Goal: Navigation & Orientation: Find specific page/section

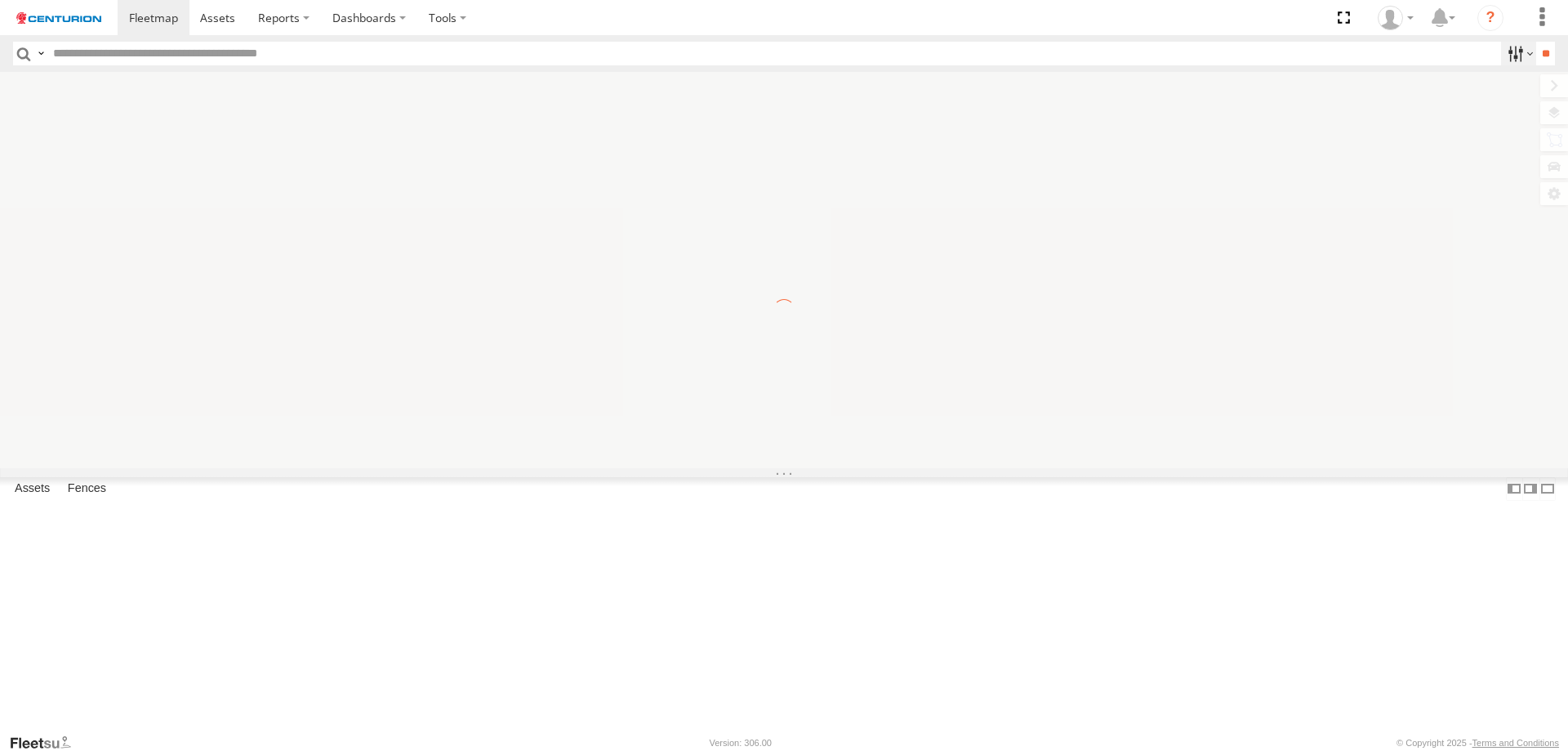
click at [1505, 57] on label at bounding box center [1519, 53] width 35 height 24
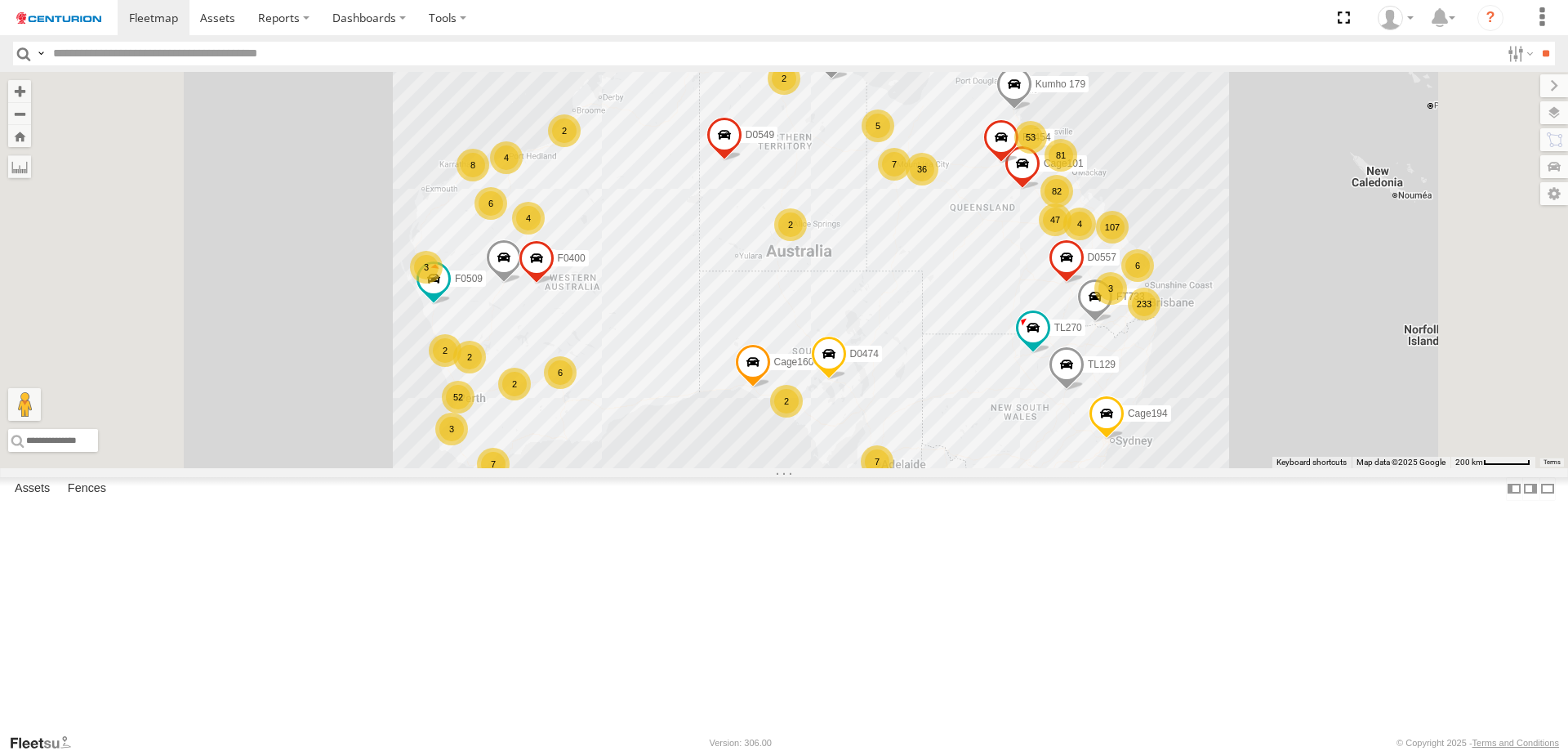
click at [0, 0] on span "Branch Emerald - LH" at bounding box center [0, 0] width 0 height 0
drag, startPoint x: 113, startPoint y: 317, endPoint x: 142, endPoint y: 310, distance: 29.8
click at [0, 0] on span "Branch Emerald - HH" at bounding box center [0, 0] width 0 height 0
click at [1536, 52] on input "**" at bounding box center [1545, 53] width 18 height 24
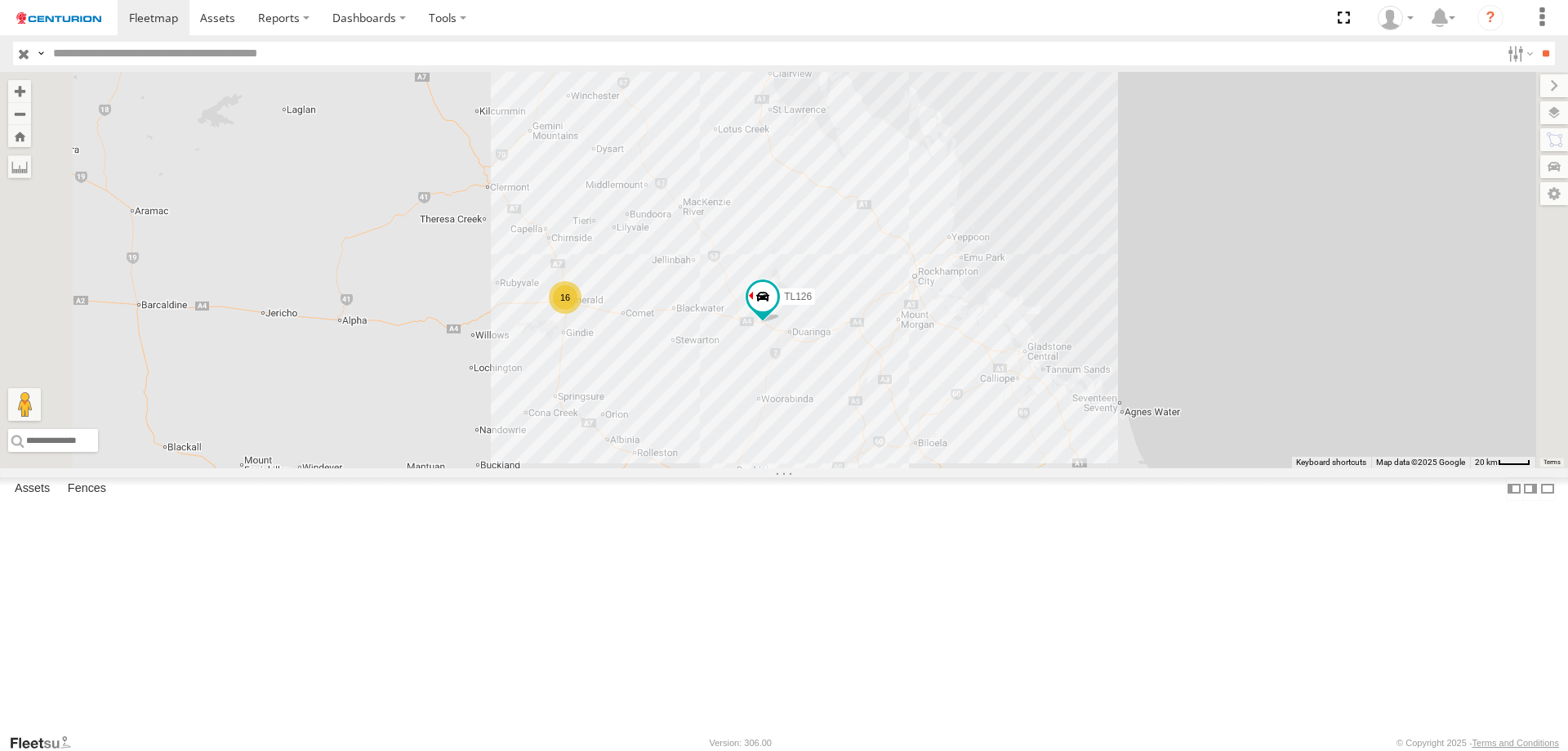
drag, startPoint x: 741, startPoint y: 179, endPoint x: 880, endPoint y: 376, distance: 241.1
click at [880, 376] on div "PM743 TL126 PM689 16" at bounding box center [784, 270] width 1568 height 397
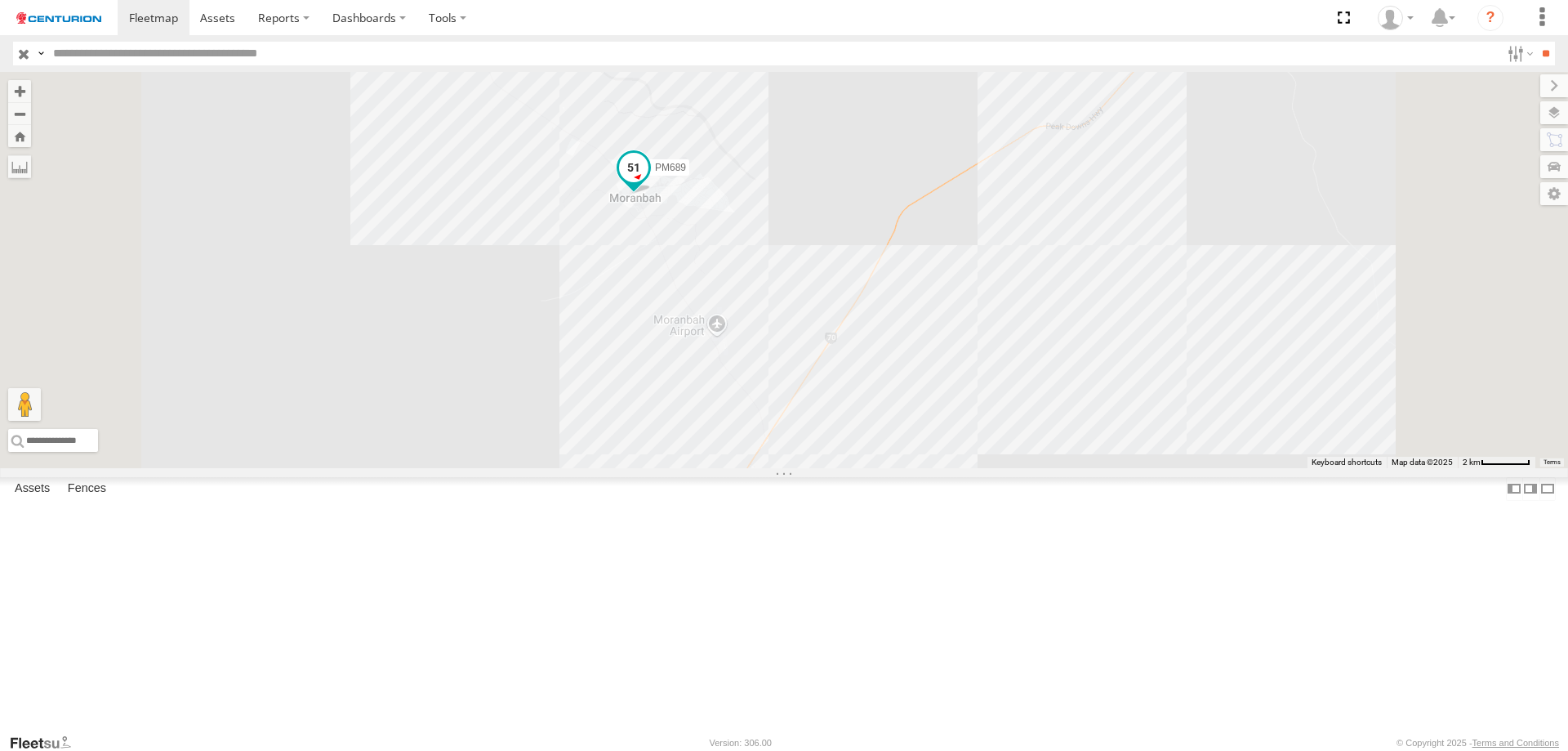
click at [649, 181] on span at bounding box center [633, 166] width 29 height 29
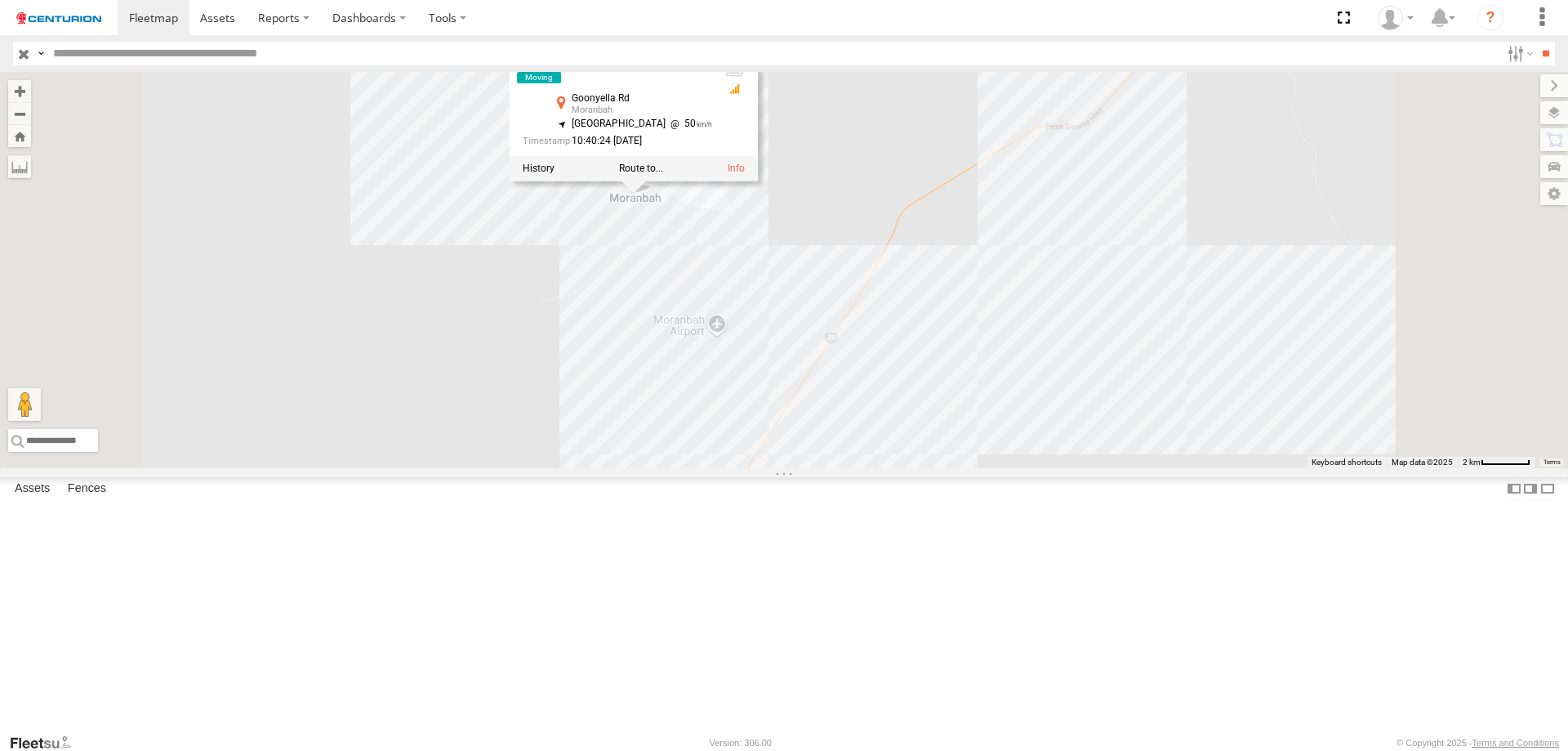
click at [602, 260] on div "PM743 TL126 PM689 PM689 Branch Emerald - HH [GEOGRAPHIC_DATA] Rd Moranbah -22.0…" at bounding box center [784, 270] width 1568 height 397
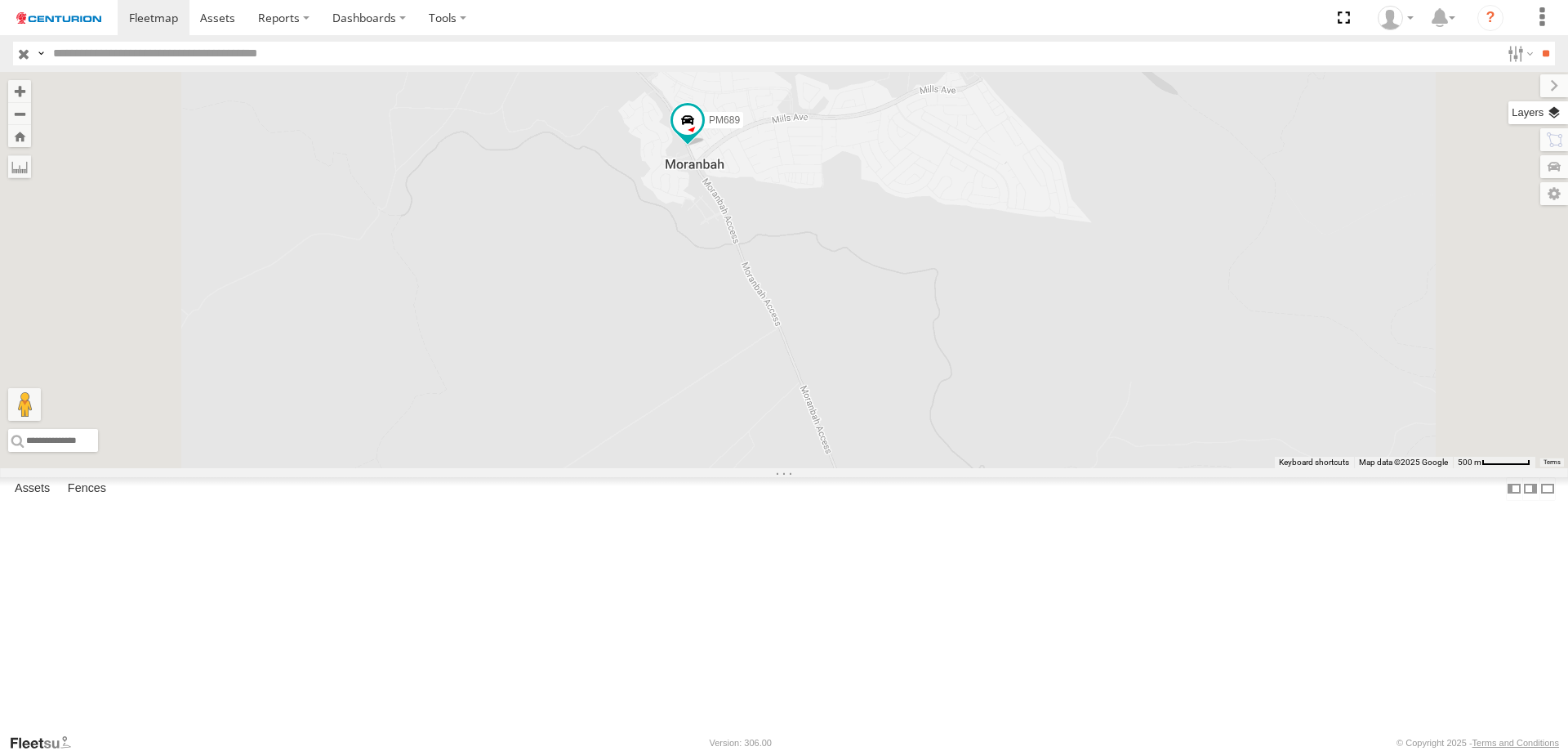
click at [1550, 110] on label at bounding box center [1538, 113] width 60 height 23
click at [0, 0] on span "Basemaps" at bounding box center [0, 0] width 0 height 0
click at [0, 0] on span "Satellite + Roadmap" at bounding box center [0, 0] width 0 height 0
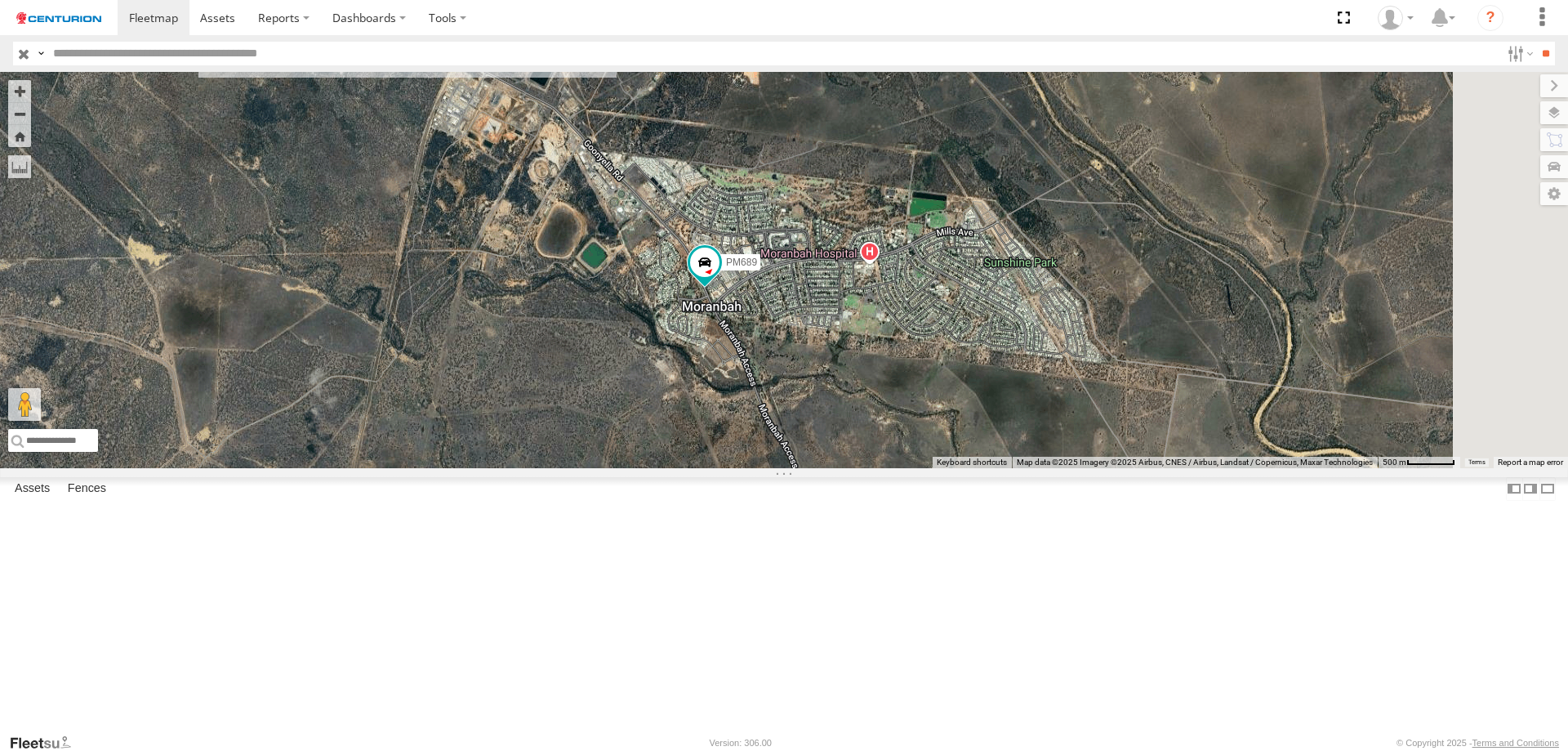
drag, startPoint x: 772, startPoint y: 314, endPoint x: 789, endPoint y: 392, distance: 79.8
click at [789, 392] on div "PM743 TL126 PM689" at bounding box center [784, 270] width 1568 height 397
